Goal: Information Seeking & Learning: Learn about a topic

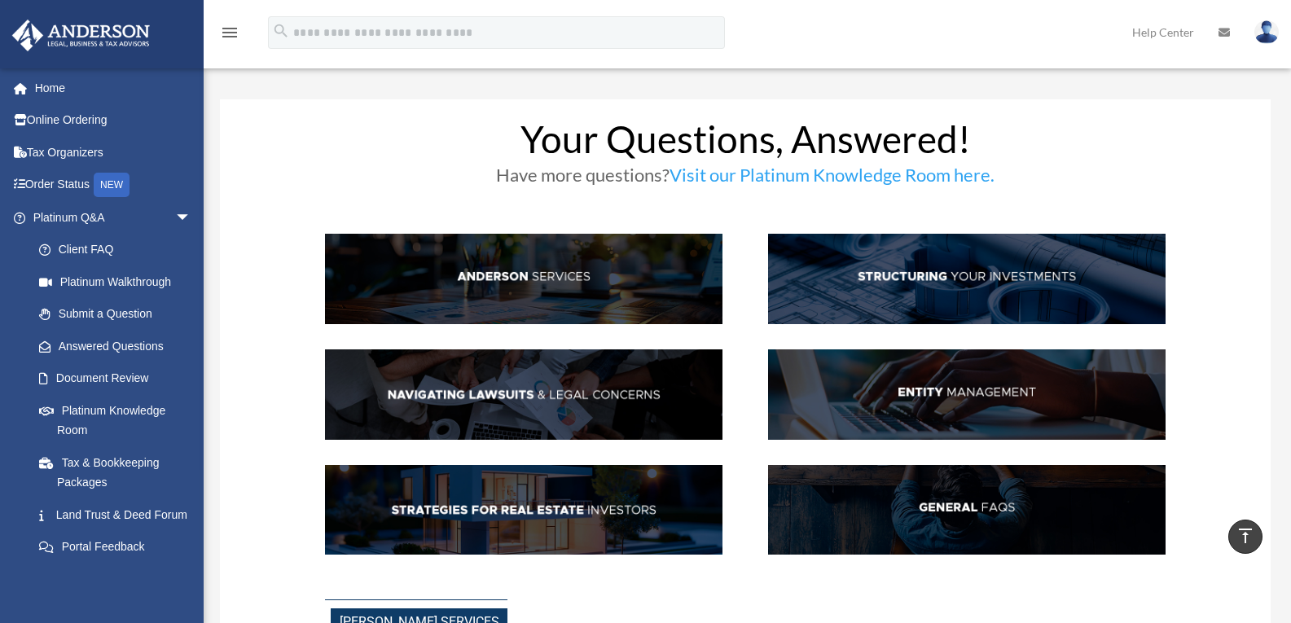
scroll to position [2137, 0]
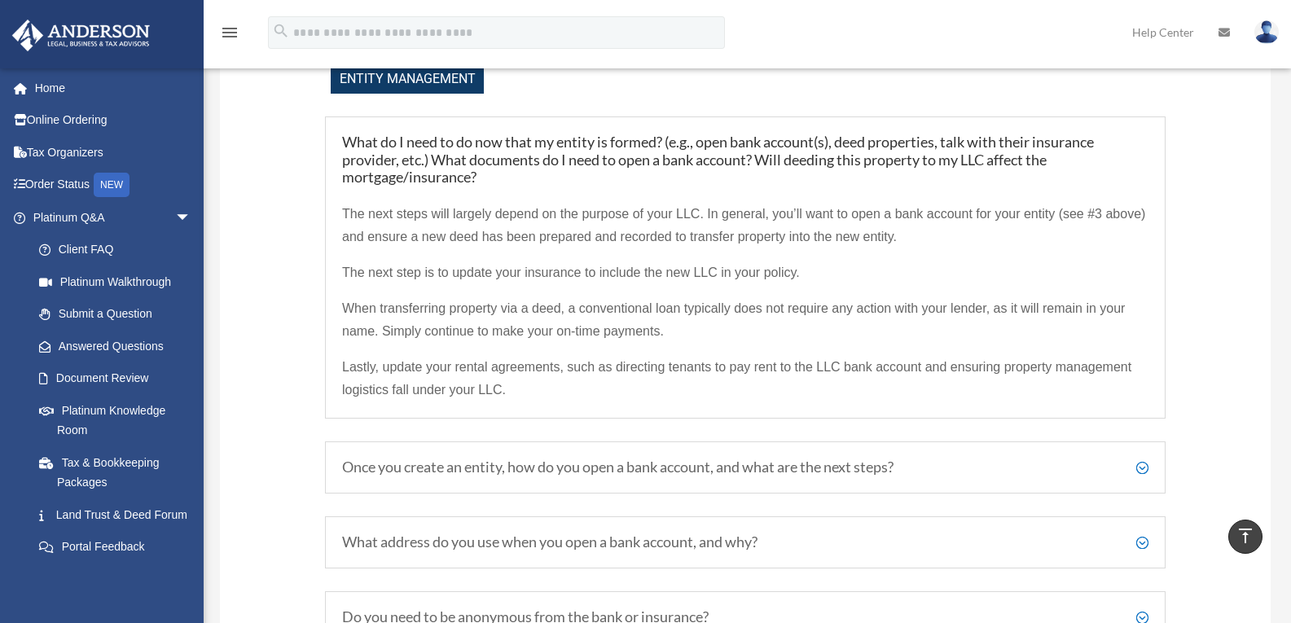
click at [1144, 470] on h5 "Once you create an entity, how do you open a bank account, and what are the nex…" at bounding box center [745, 468] width 807 height 18
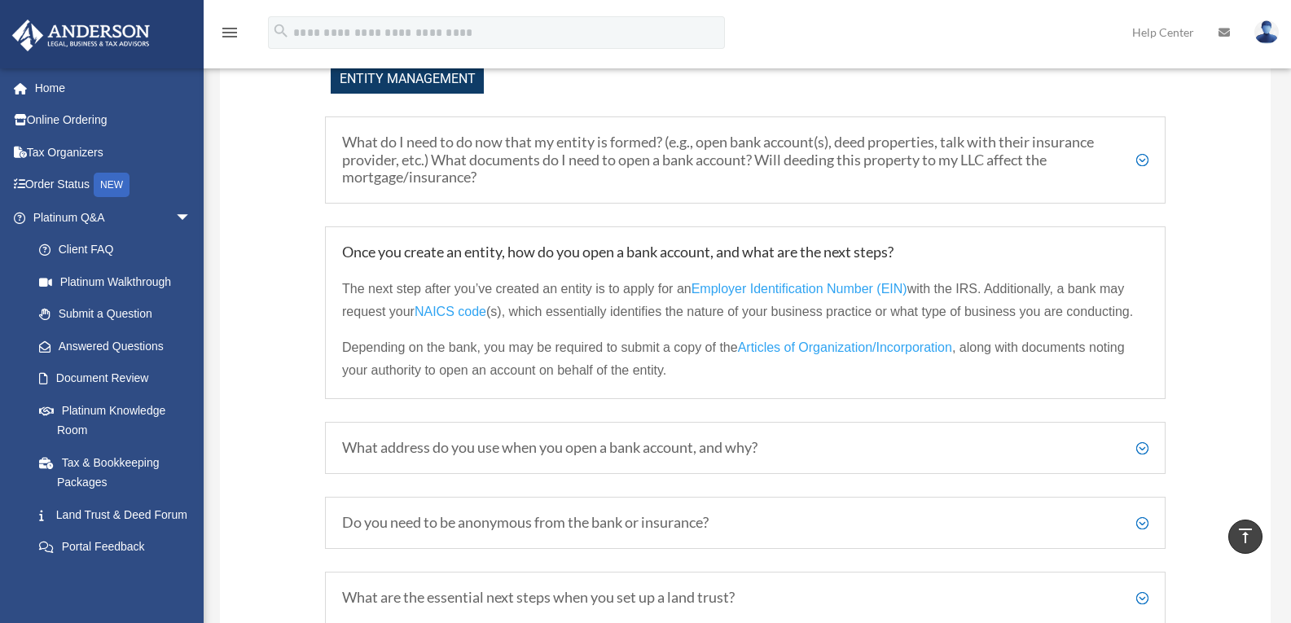
click at [1141, 446] on h5 "What address do you use when you open a bank account, and why?" at bounding box center [745, 448] width 807 height 18
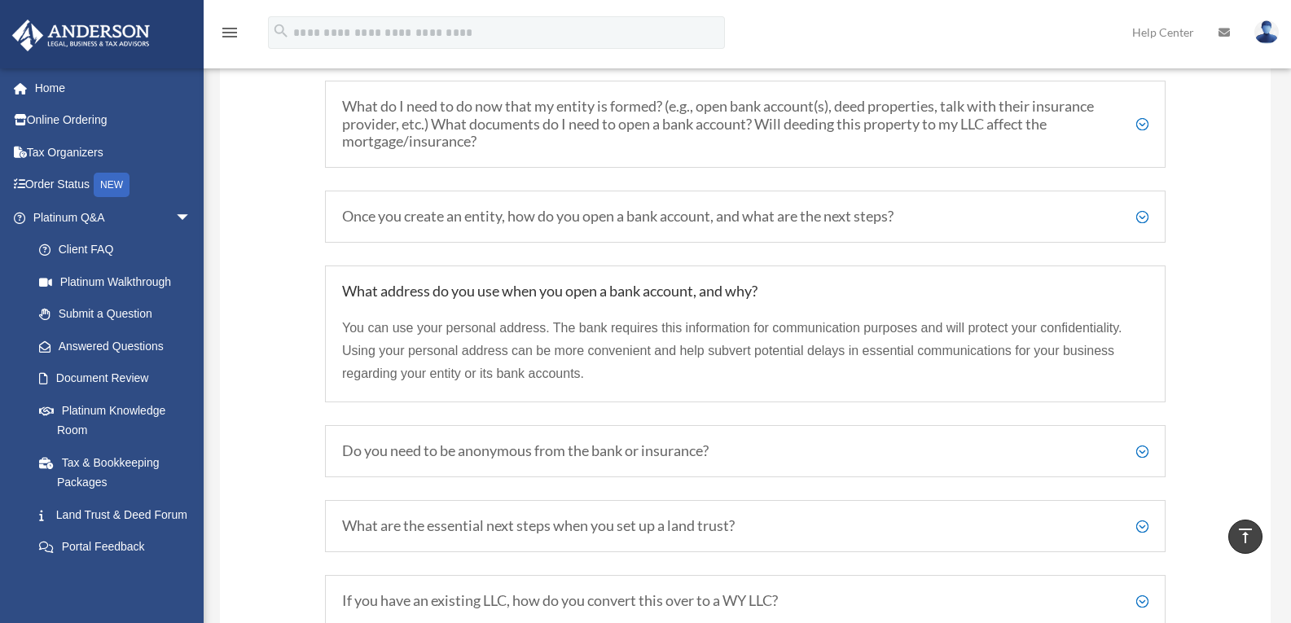
scroll to position [2182, 0]
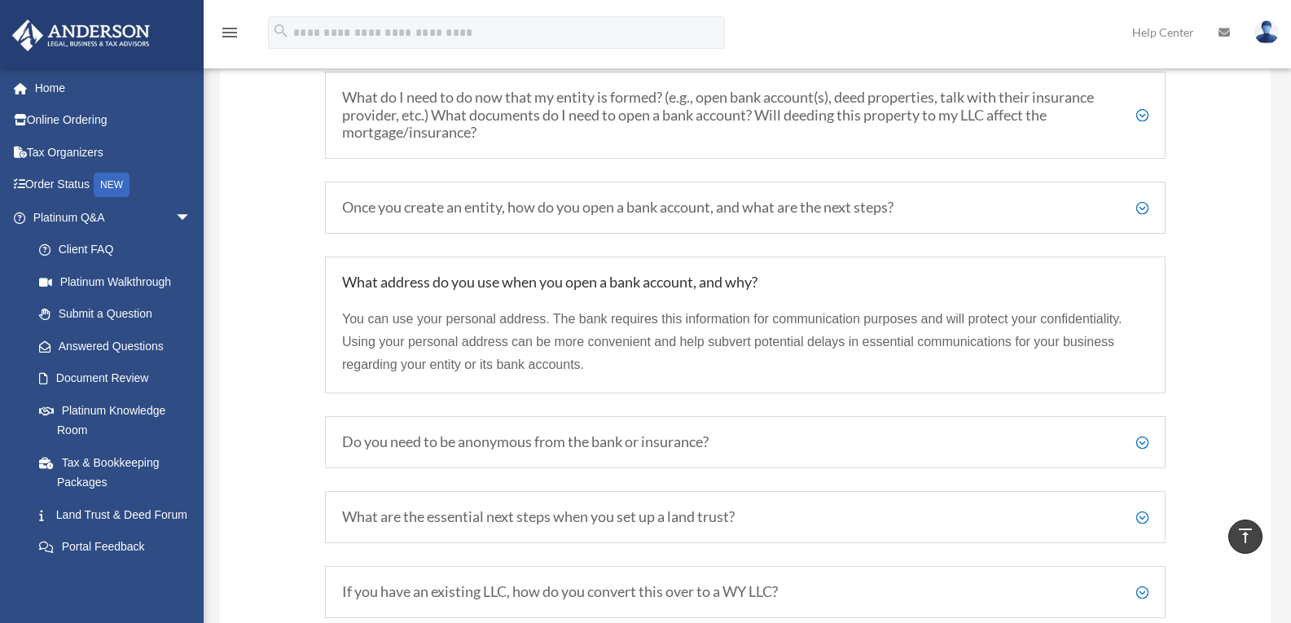
click at [1139, 442] on h5 "Do you need to be anonymous from the bank or insurance?" at bounding box center [745, 442] width 807 height 18
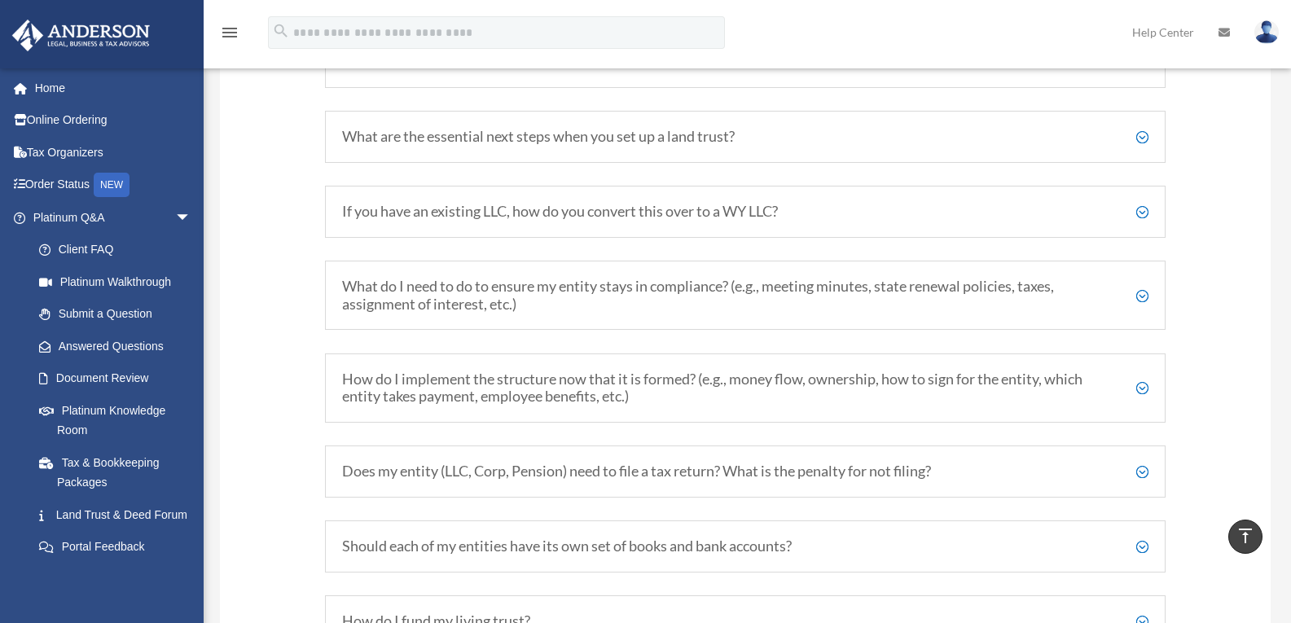
scroll to position [2622, 0]
click at [1141, 211] on h5 "If you have an existing LLC, how do you convert this over to a WY LLC?" at bounding box center [745, 211] width 807 height 18
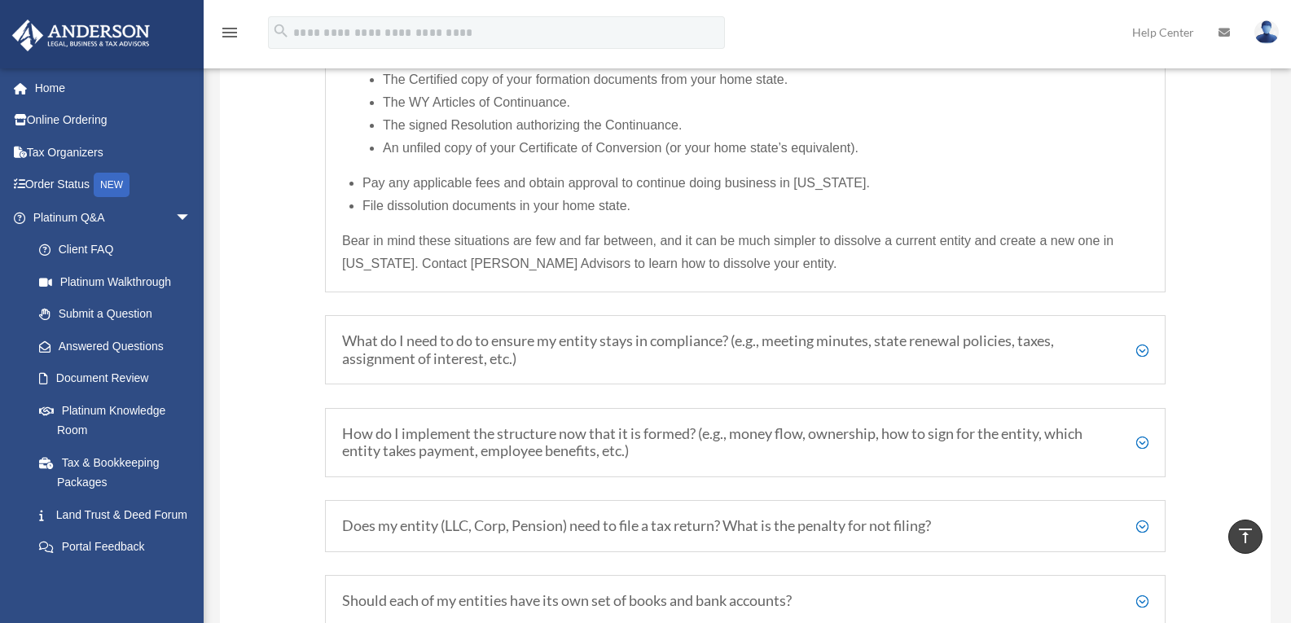
scroll to position [2880, 0]
click at [1148, 348] on h5 "What do I need to do to ensure my entity stays in compliance? (e.g., meeting mi…" at bounding box center [745, 349] width 807 height 35
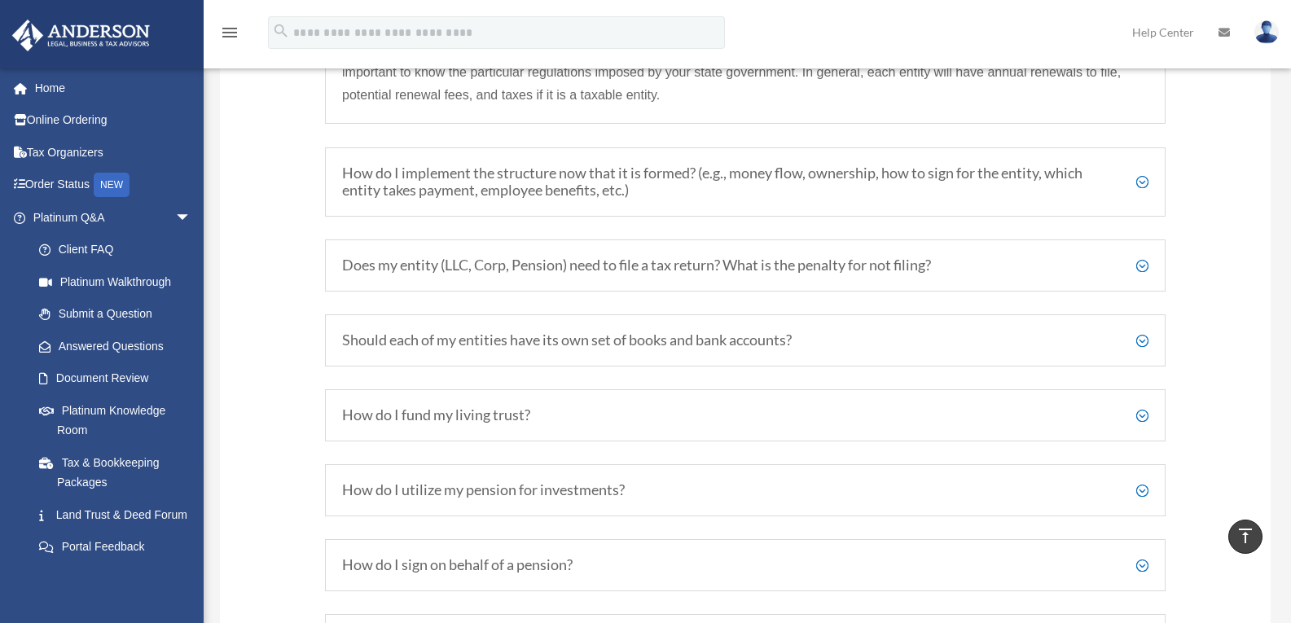
scroll to position [2857, 0]
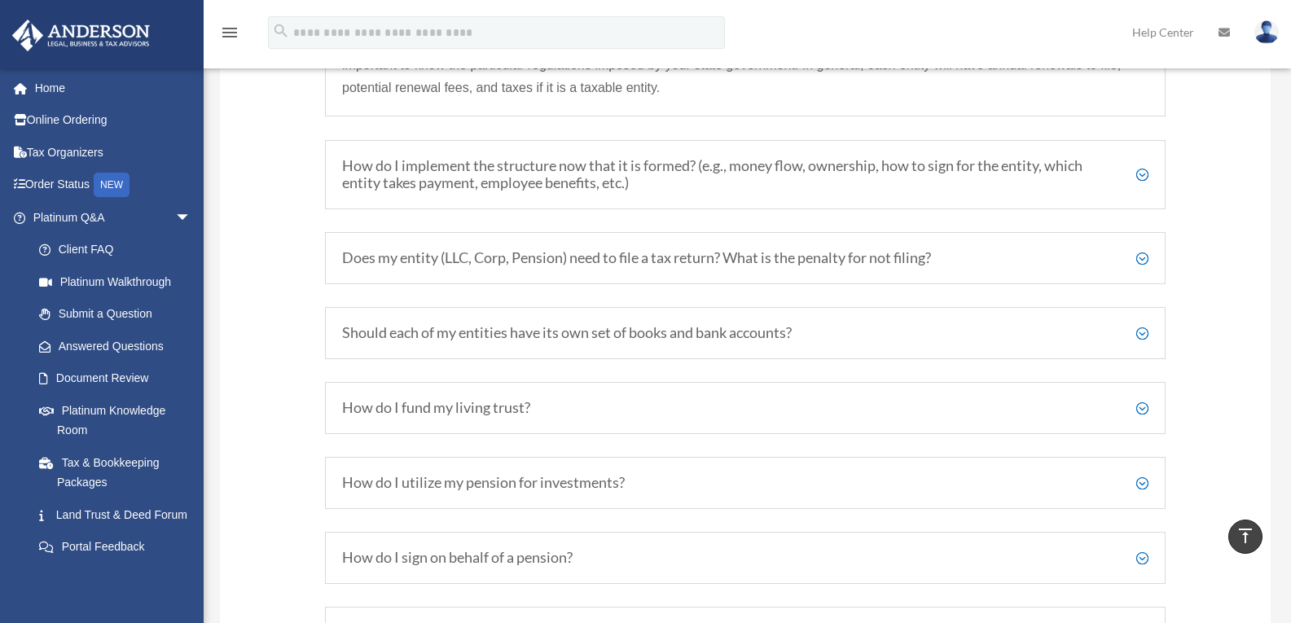
click at [1143, 172] on h5 "How do I implement the structure now that it is formed? (e.g., money flow, owne…" at bounding box center [745, 174] width 807 height 35
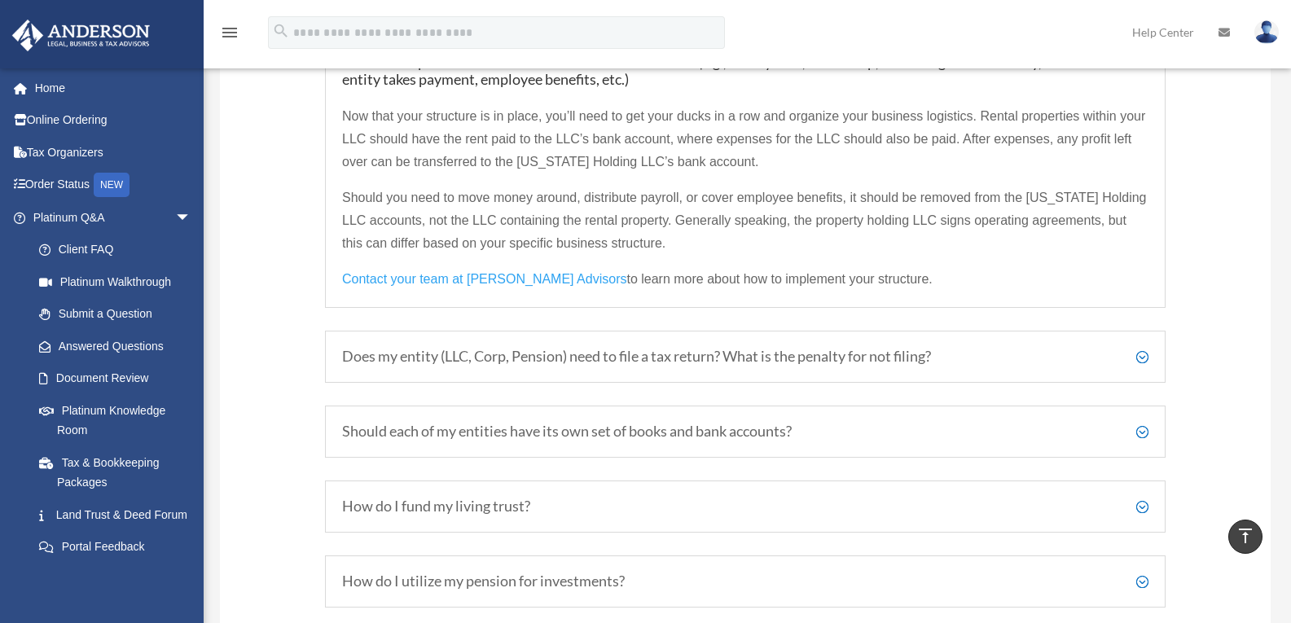
scroll to position [2790, 0]
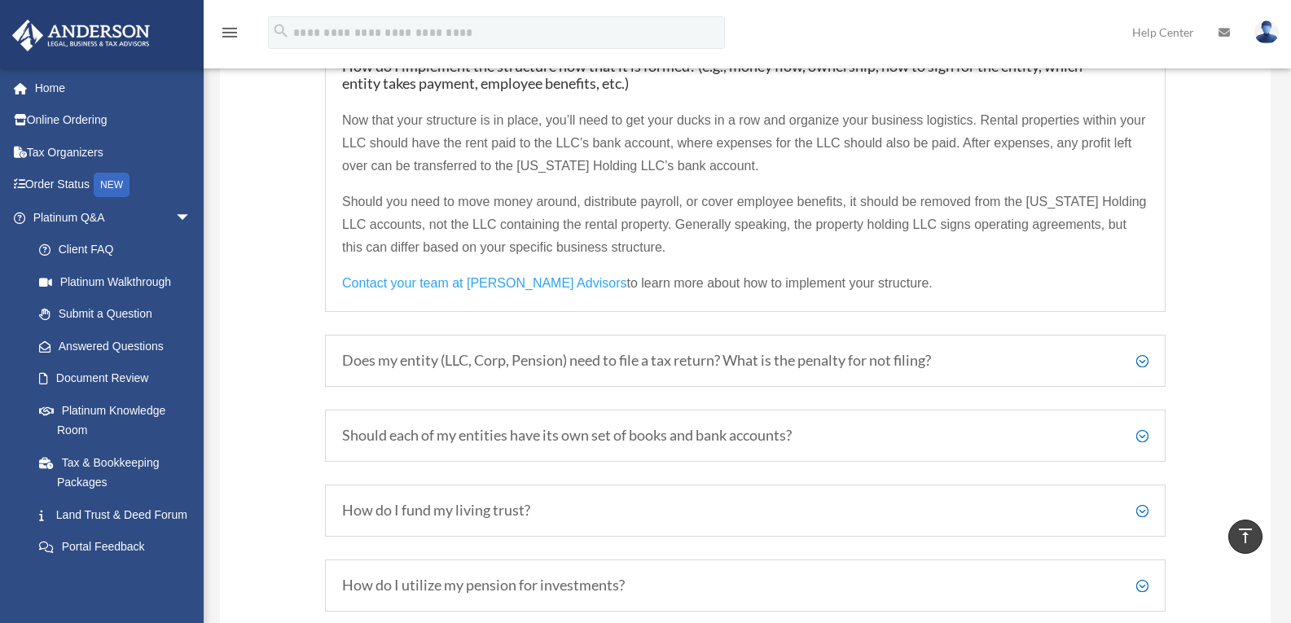
click at [1138, 363] on h5 "Does my entity (LLC, Corp, Pension) need to file a tax return? What is the pena…" at bounding box center [745, 361] width 807 height 18
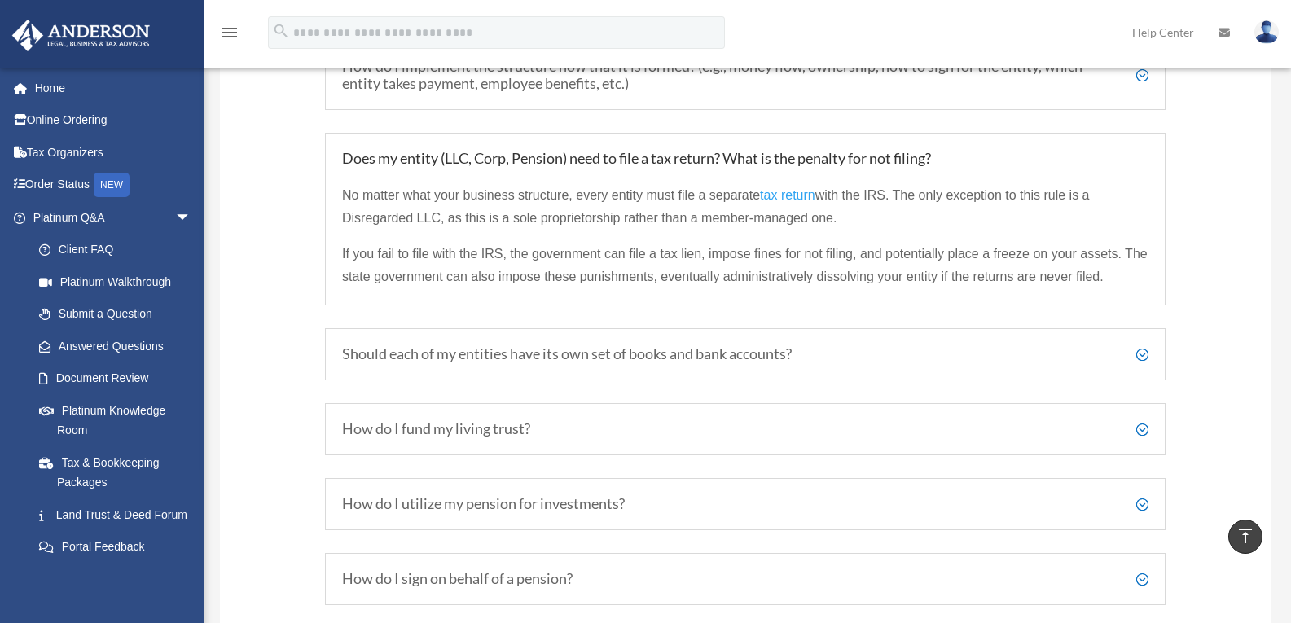
click at [1137, 358] on h5 "Should each of my entities have its own set of books and bank accounts?" at bounding box center [745, 354] width 807 height 18
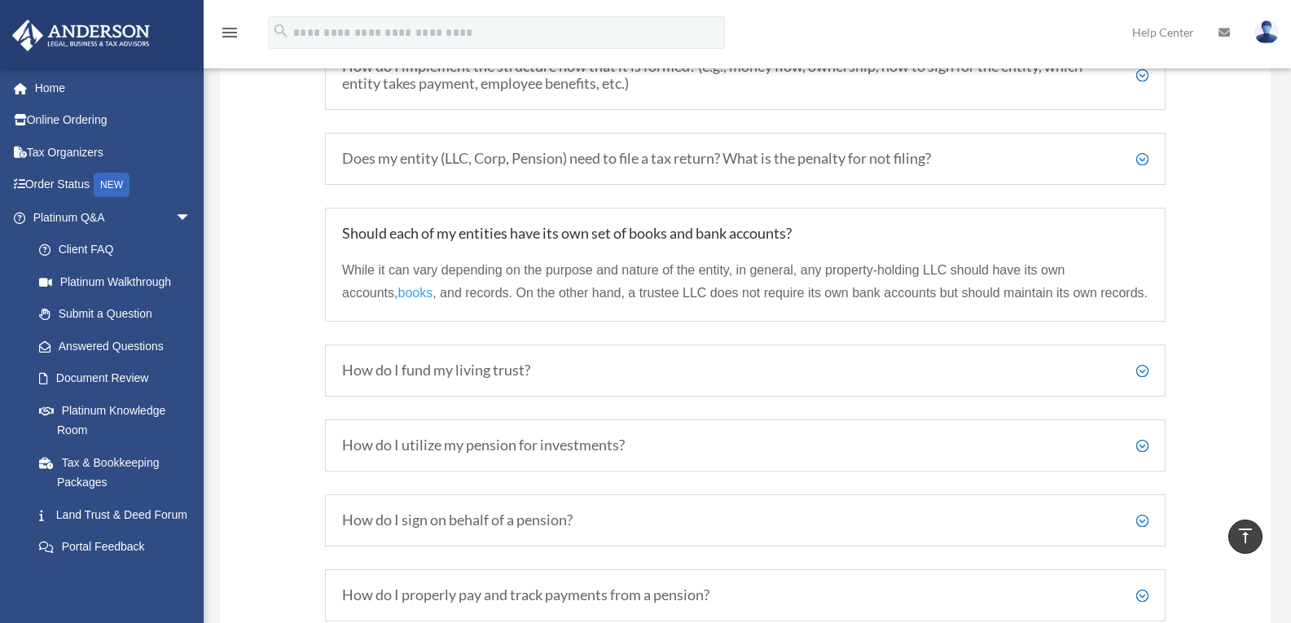
click at [1144, 371] on h5 "How do I fund my living trust?" at bounding box center [745, 371] width 807 height 18
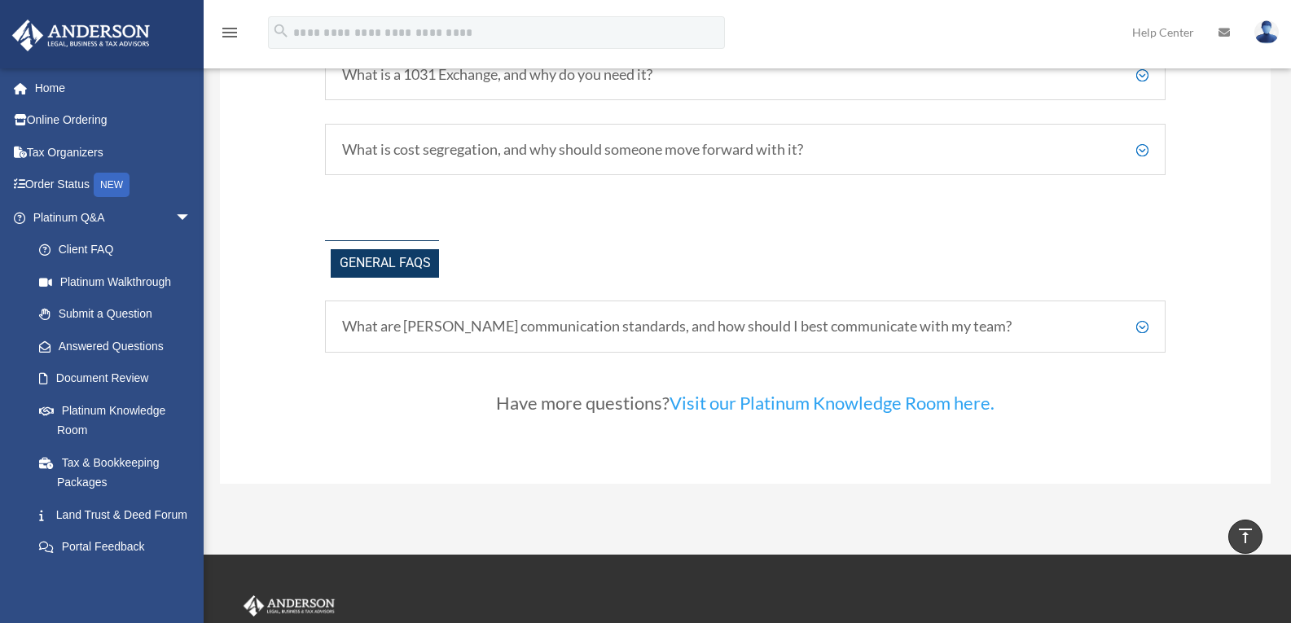
scroll to position [3712, 0]
click at [1141, 324] on h5 "What are [PERSON_NAME] communication standards, and how should I best communica…" at bounding box center [745, 328] width 807 height 18
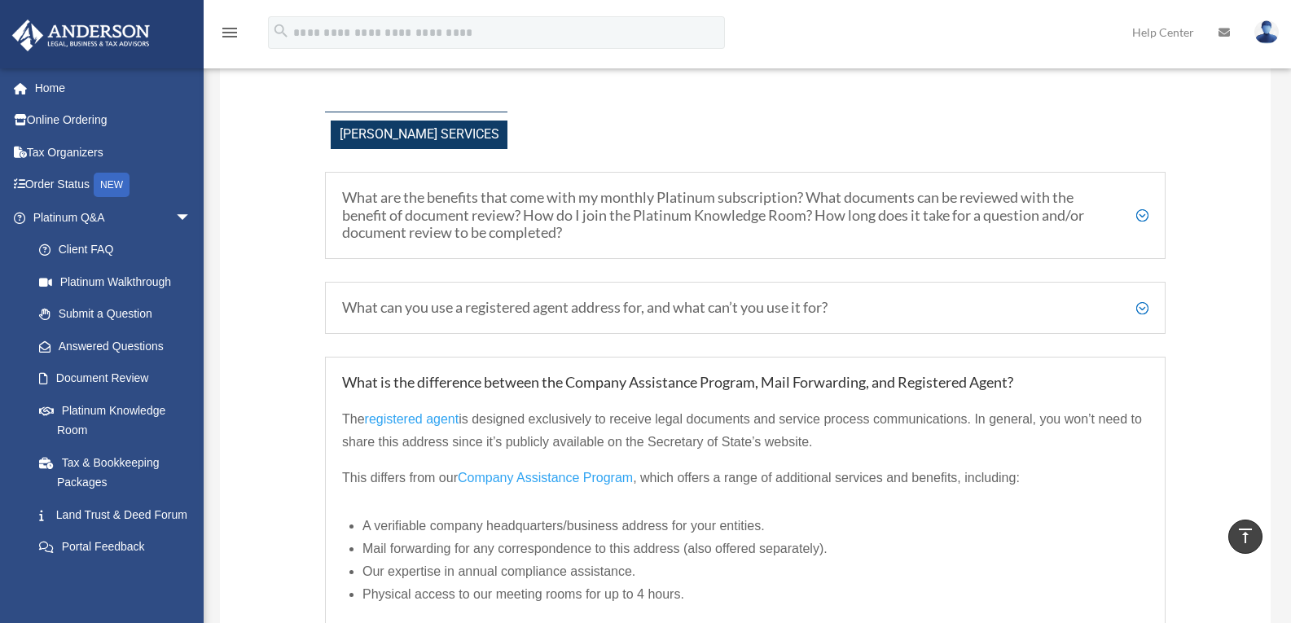
scroll to position [489, 0]
click at [1143, 213] on h5 "What are the benefits that come with my monthly Platinum subscription? What doc…" at bounding box center [745, 214] width 807 height 53
